Goal: Find specific page/section: Find specific page/section

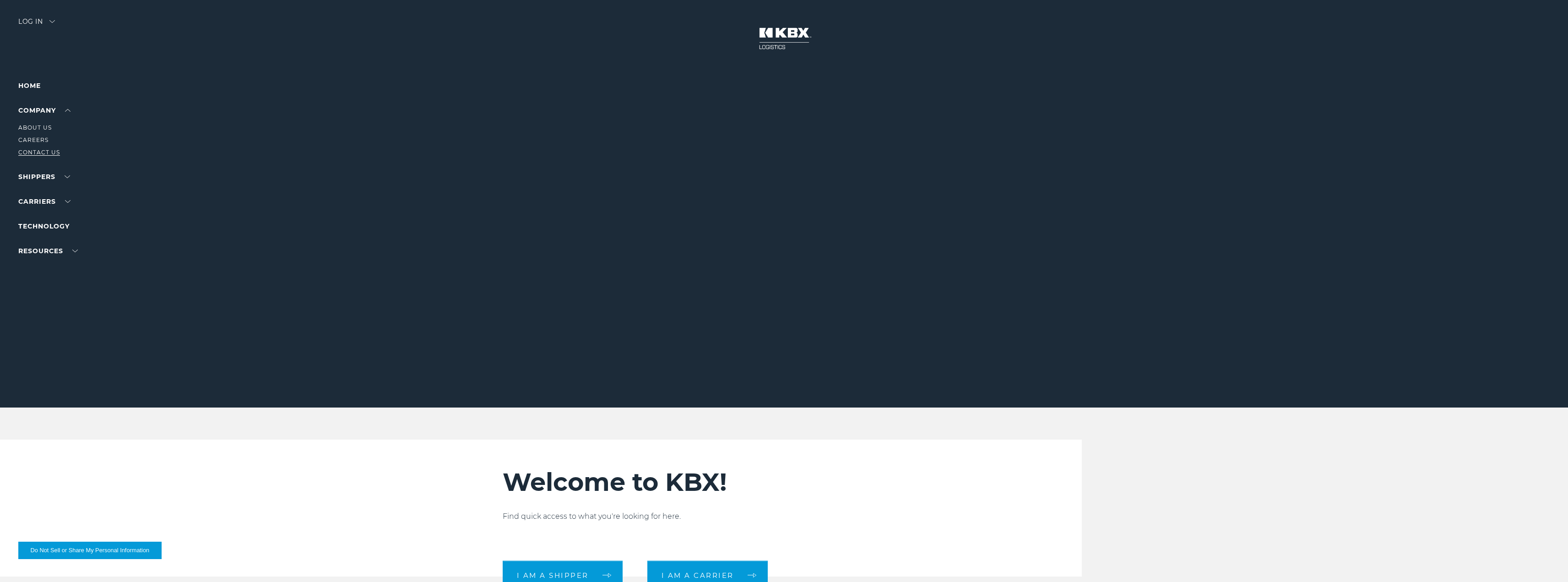
click at [34, 152] on link "Contact Us" at bounding box center [39, 152] width 41 height 7
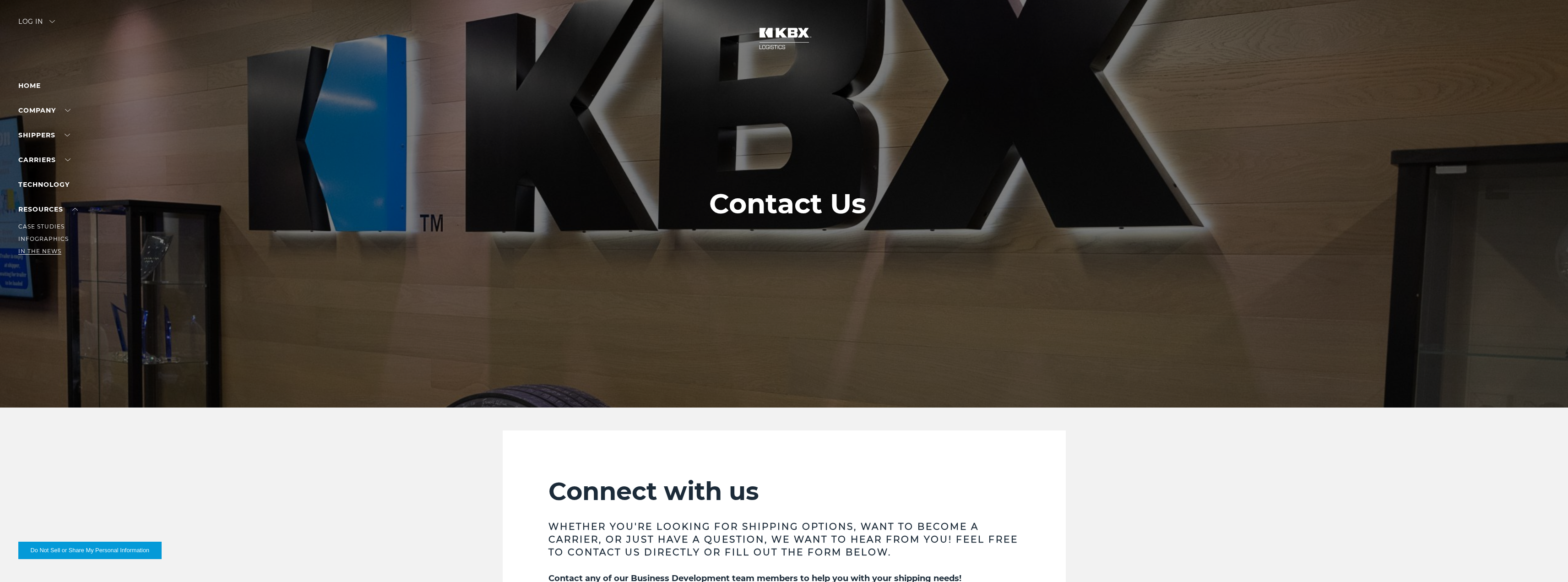
click at [49, 250] on link "In The News" at bounding box center [40, 251] width 43 height 7
